Goal: Contribute content: Add original content to the website for others to see

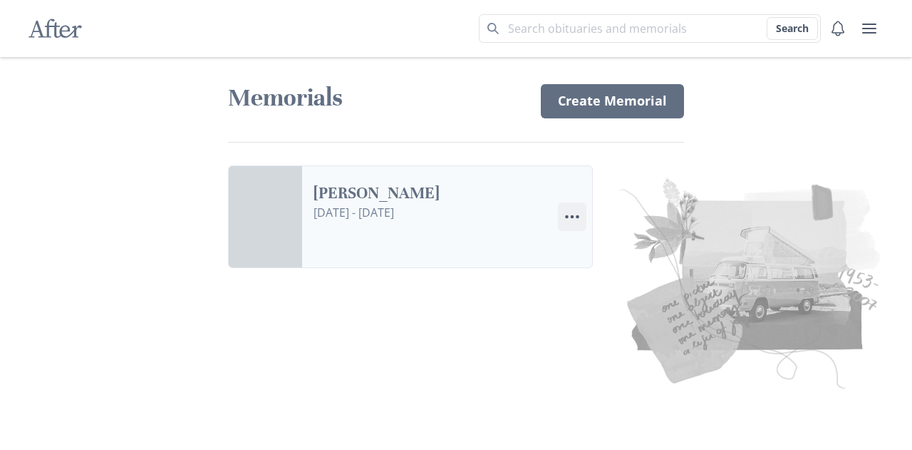
click at [572, 218] on icon "Menu" at bounding box center [572, 216] width 17 height 17
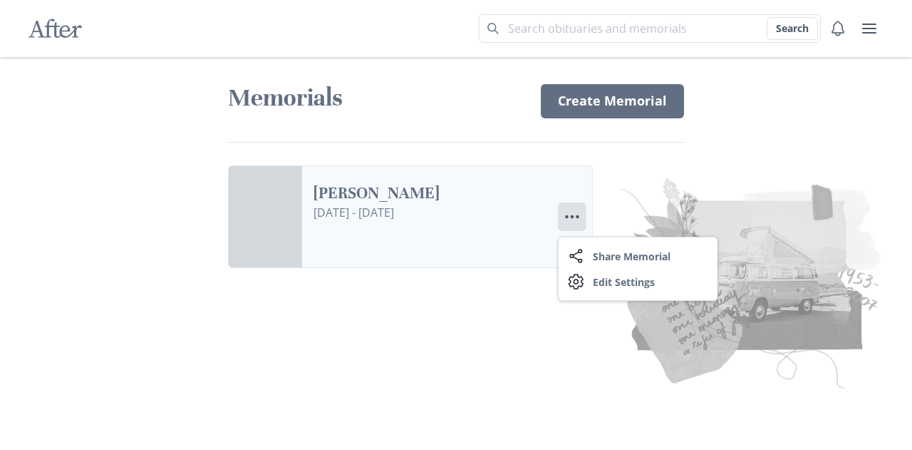
click at [434, 204] on link "[PERSON_NAME]" at bounding box center [430, 193] width 233 height 21
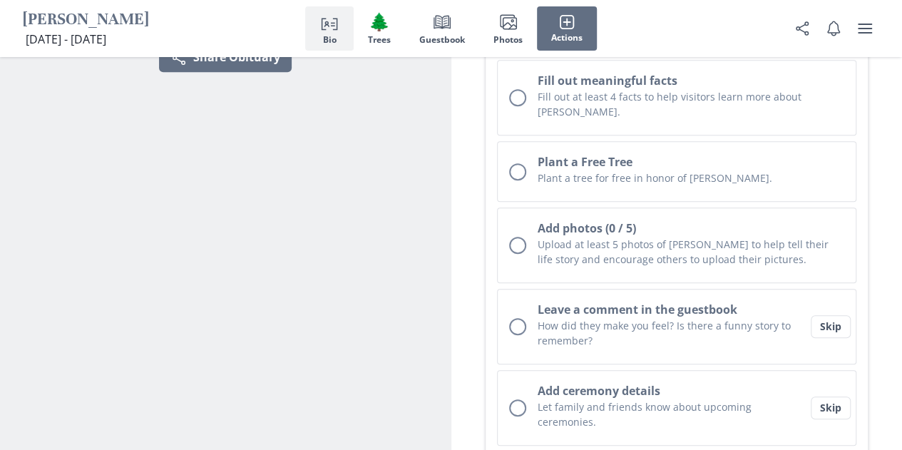
scroll to position [336, 0]
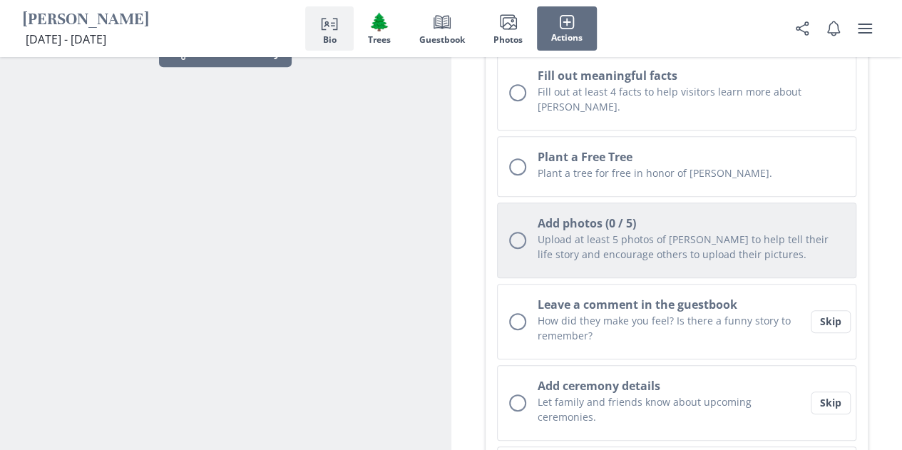
click at [560, 215] on h2 "Add photos (0 / 5)" at bounding box center [690, 223] width 307 height 17
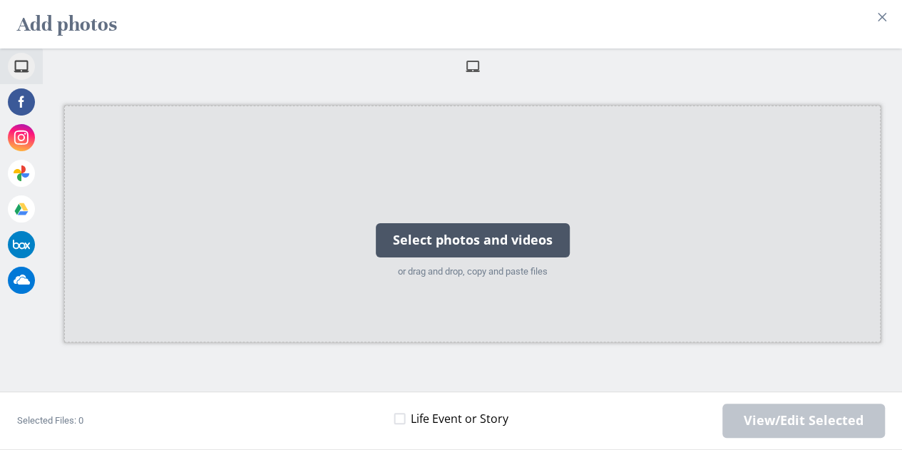
click at [480, 244] on div "Select photos and videos" at bounding box center [473, 240] width 194 height 34
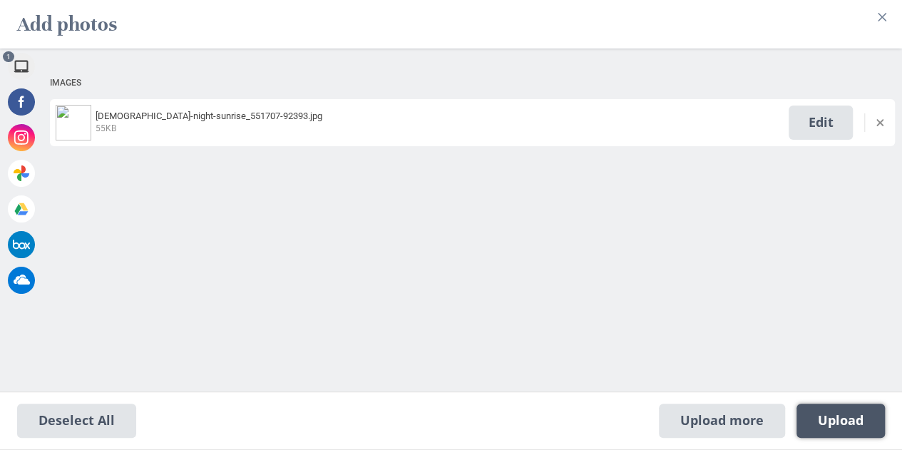
click at [852, 414] on span "Upload 1" at bounding box center [841, 421] width 46 height 16
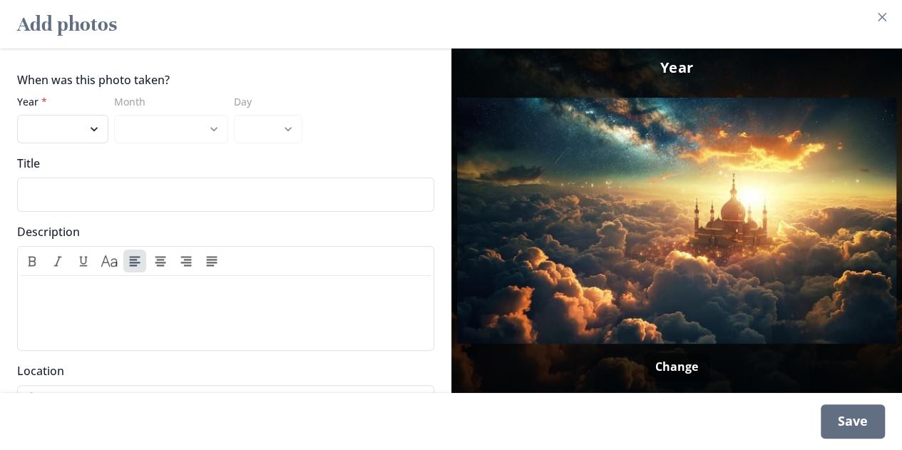
scroll to position [957, 0]
click at [893, 22] on button "Close" at bounding box center [881, 17] width 23 height 23
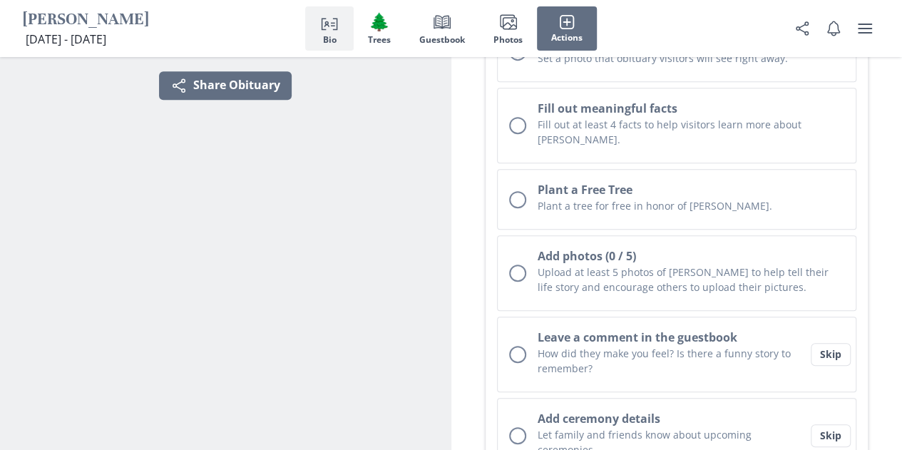
scroll to position [0, 0]
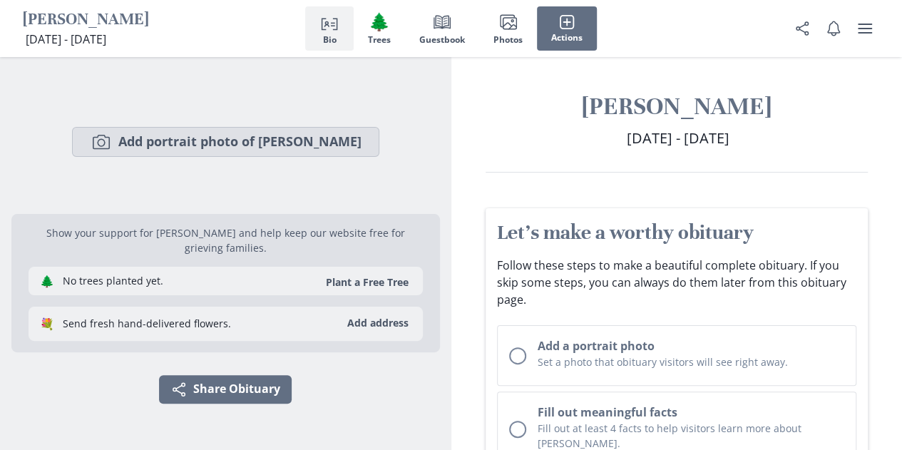
click at [282, 153] on button "Camera Add portrait photo of [PERSON_NAME]" at bounding box center [225, 142] width 307 height 30
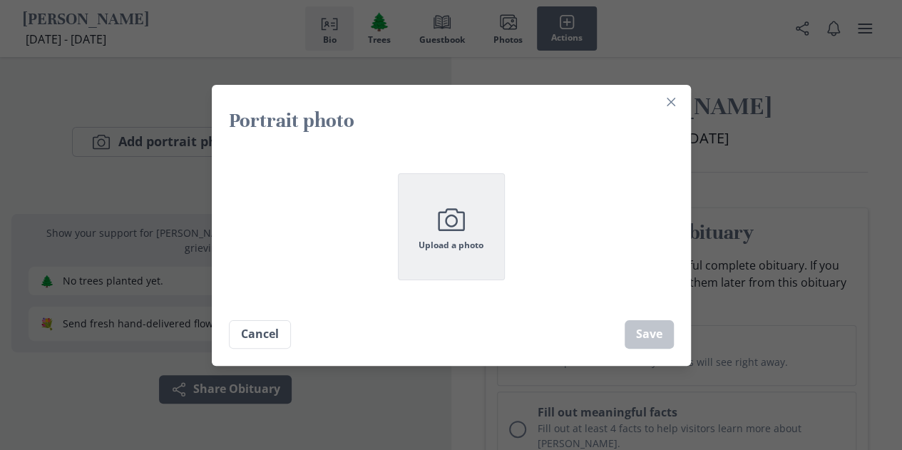
click at [455, 235] on icon "Camera" at bounding box center [451, 220] width 36 height 36
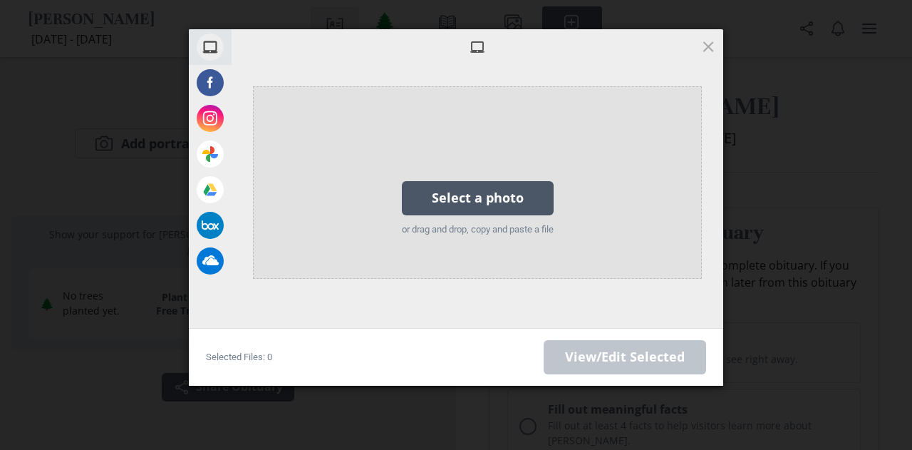
click at [448, 196] on div "Select a photo" at bounding box center [478, 198] width 152 height 34
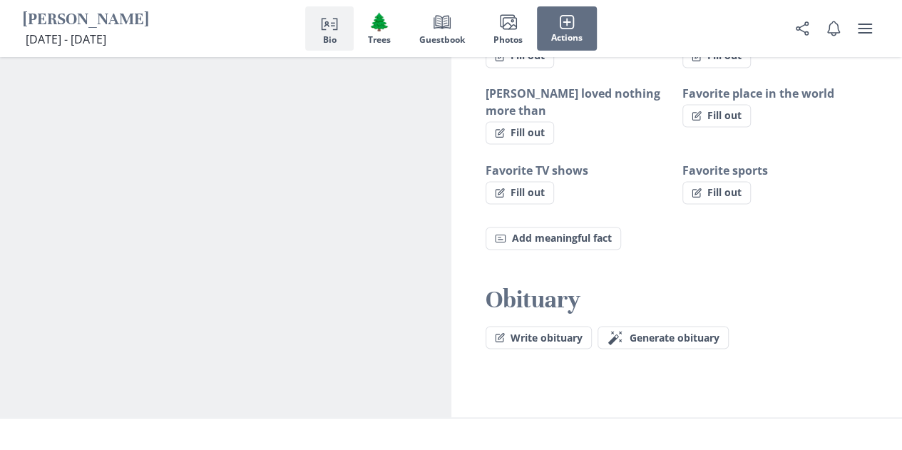
scroll to position [1223, 0]
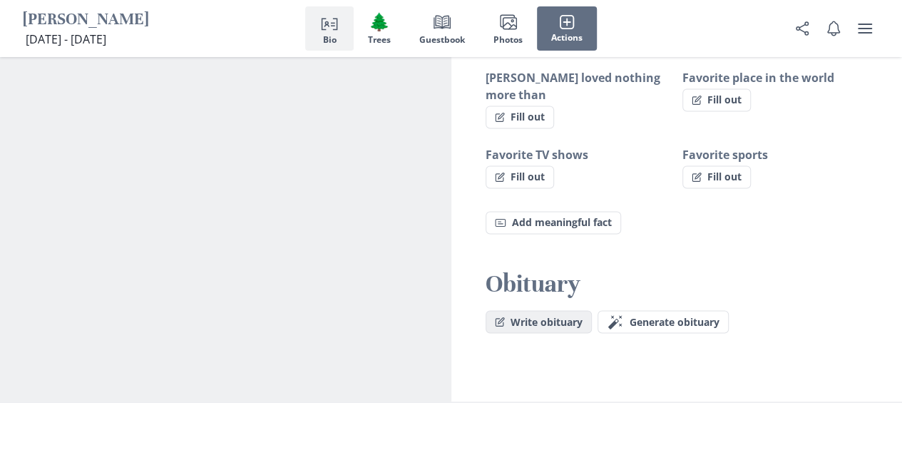
click at [556, 310] on button "Write obituary" at bounding box center [538, 321] width 106 height 23
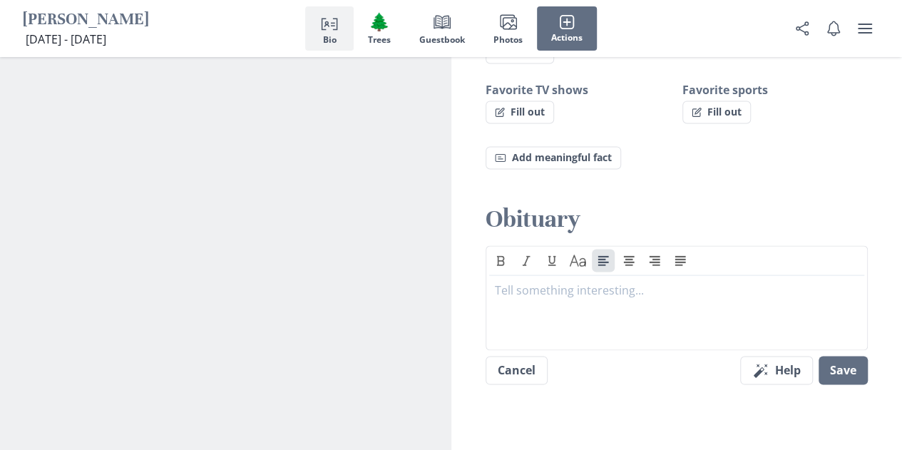
scroll to position [1361, 0]
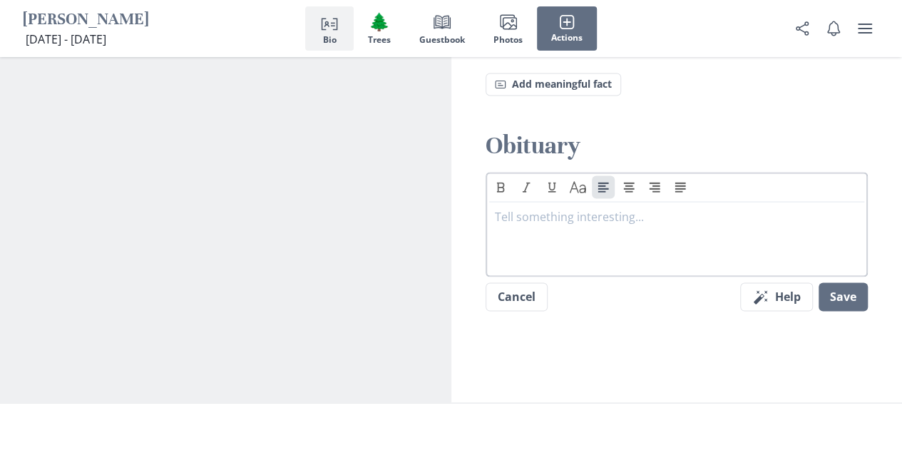
click at [545, 208] on div at bounding box center [677, 236] width 364 height 57
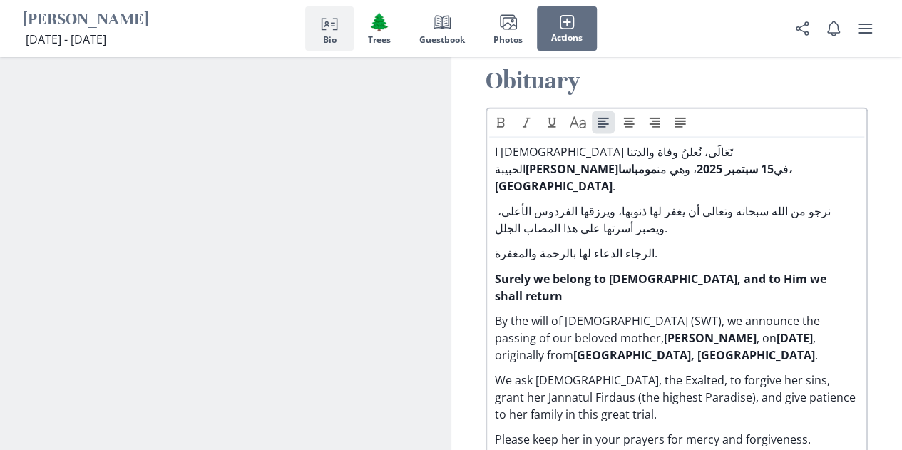
scroll to position [1478, 0]
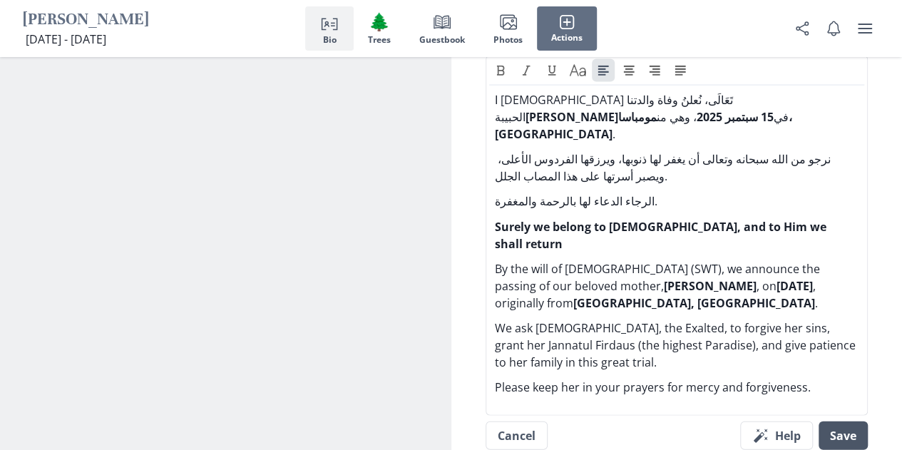
click at [847, 421] on button "Save" at bounding box center [842, 435] width 49 height 29
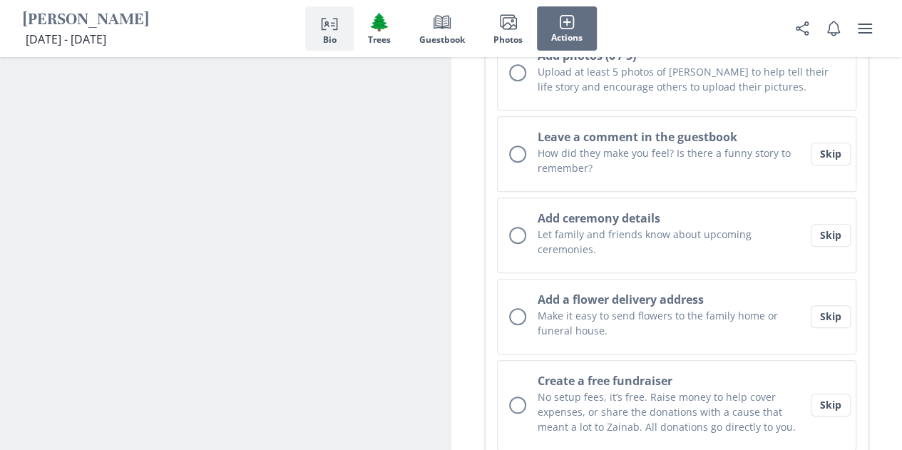
scroll to position [492, 0]
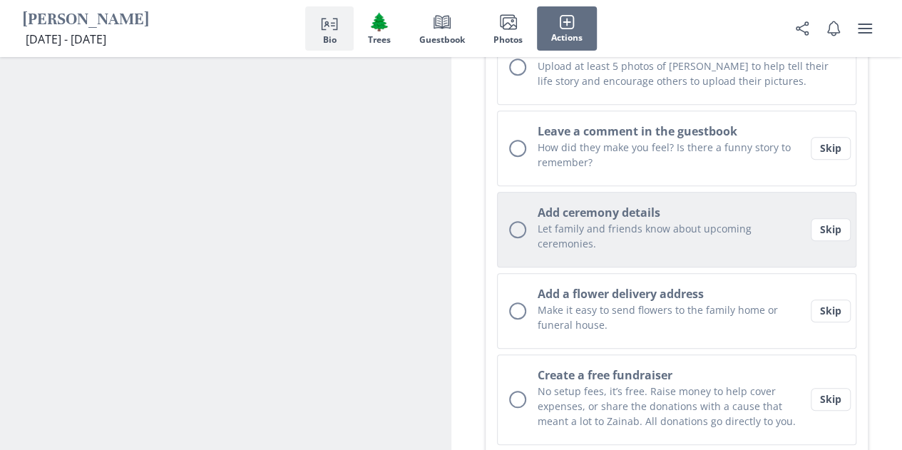
click at [603, 221] on p "Let family and friends know about upcoming ceremonies." at bounding box center [673, 236] width 273 height 30
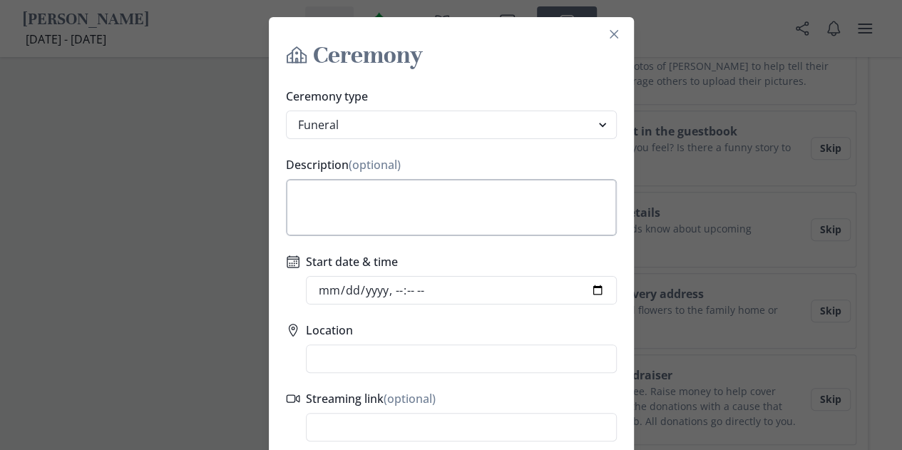
click at [386, 206] on textarea "Description (optional)" at bounding box center [451, 207] width 331 height 57
click at [389, 130] on select "Funeral Graveside Service Viewing Service Visitation Service Memorial Service C…" at bounding box center [451, 124] width 331 height 29
select select "other"
click at [286, 110] on select "Funeral Graveside Service Viewing Service Visitation Service Memorial Service C…" at bounding box center [451, 124] width 331 height 29
click at [371, 215] on textarea "Description (optional)" at bounding box center [451, 207] width 331 height 57
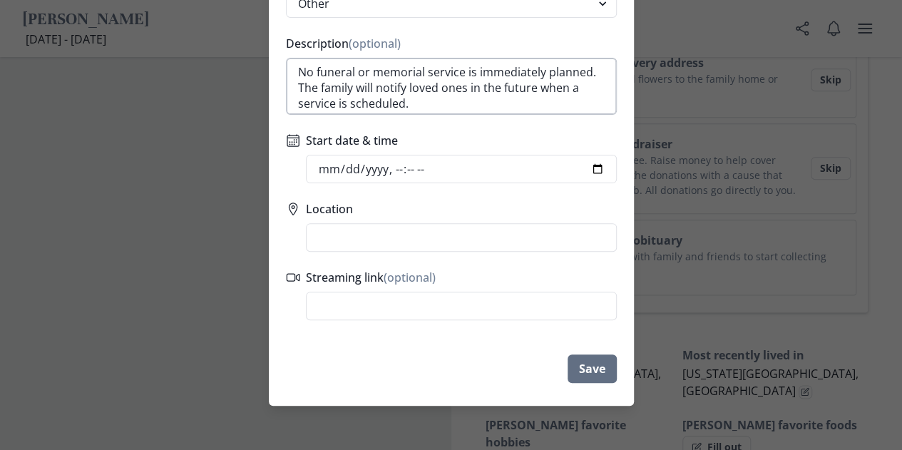
scroll to position [123, 0]
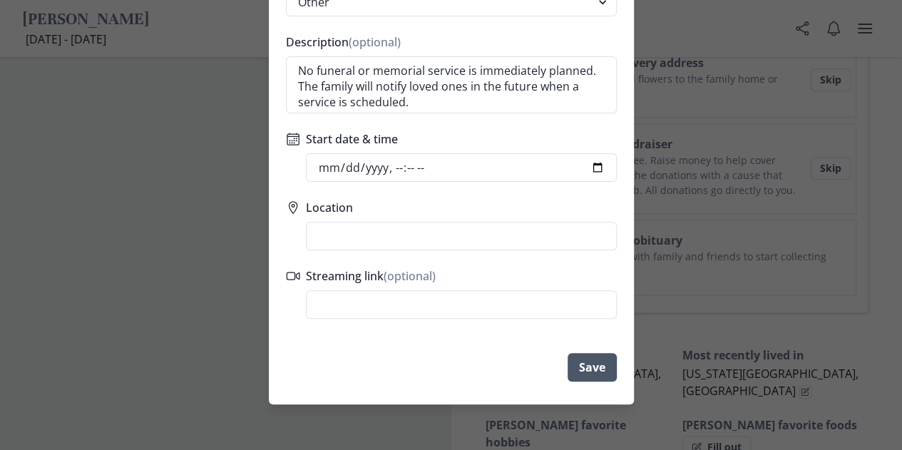
type textarea "No funeral or memorial service is immediately planned. The family will notify l…"
click at [587, 380] on button "Save" at bounding box center [591, 367] width 49 height 29
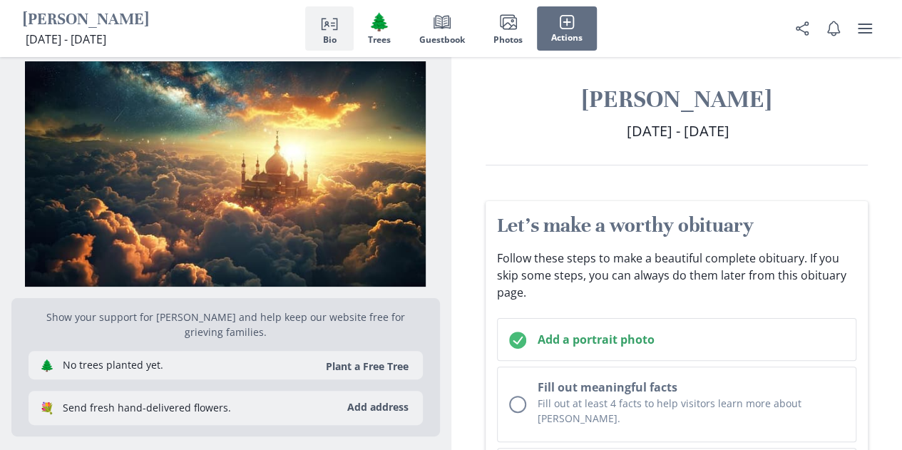
scroll to position [24, 0]
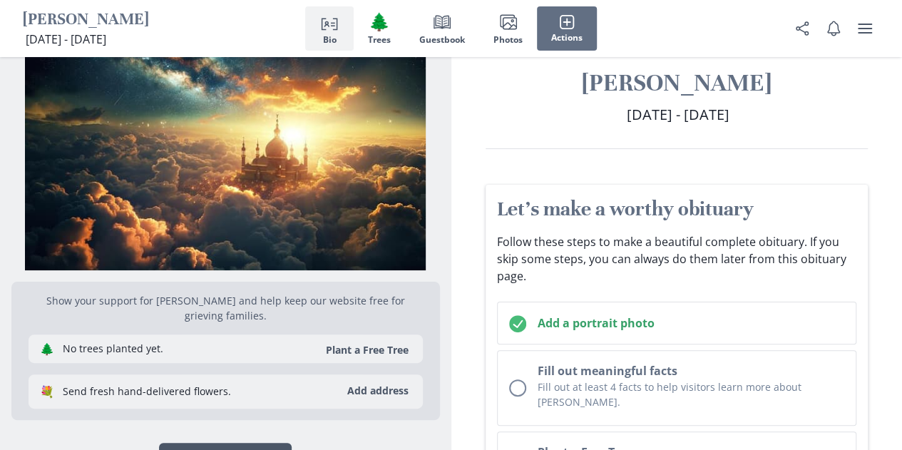
click at [248, 443] on button "Share Share Obituary" at bounding box center [225, 457] width 133 height 29
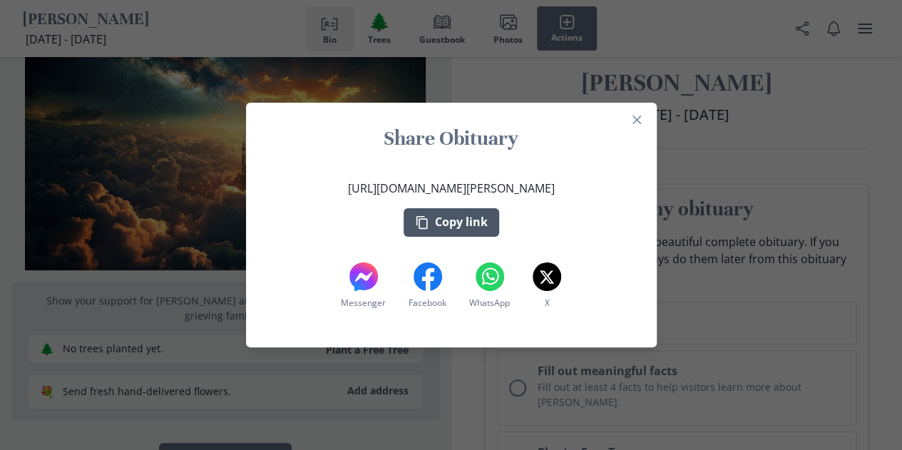
click at [443, 216] on button "Copy link" at bounding box center [451, 222] width 96 height 29
